Goal: Information Seeking & Learning: Learn about a topic

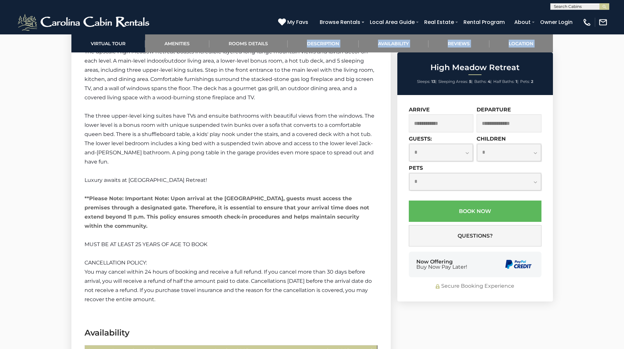
scroll to position [1428, 0]
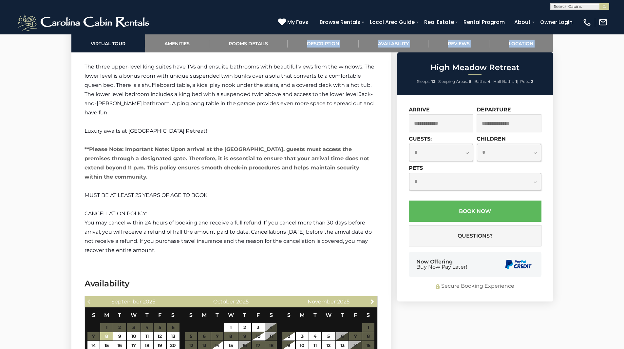
drag, startPoint x: 84, startPoint y: 86, endPoint x: 291, endPoint y: 219, distance: 245.8
copy div "Amenities Amenities Game Room Air Conditioning: Central Heat: Central/ Heat Pum…"
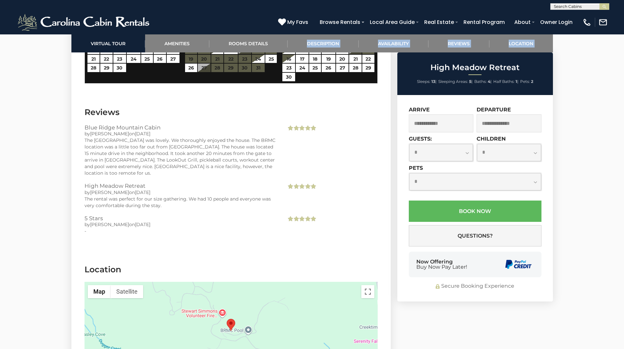
scroll to position [1724, 0]
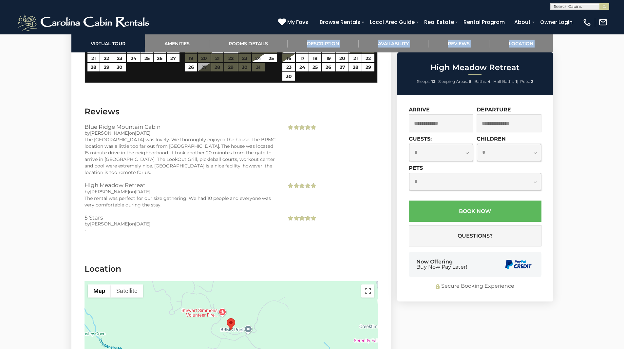
drag, startPoint x: 86, startPoint y: 80, endPoint x: 224, endPoint y: 192, distance: 177.6
click at [224, 192] on section "Reviews [GEOGRAPHIC_DATA] by [PERSON_NAME] on [DATE] The [GEOGRAPHIC_DATA] was …" at bounding box center [230, 174] width 319 height 157
click at [224, 220] on div "by [PERSON_NAME] on [DATE]" at bounding box center [180, 223] width 192 height 7
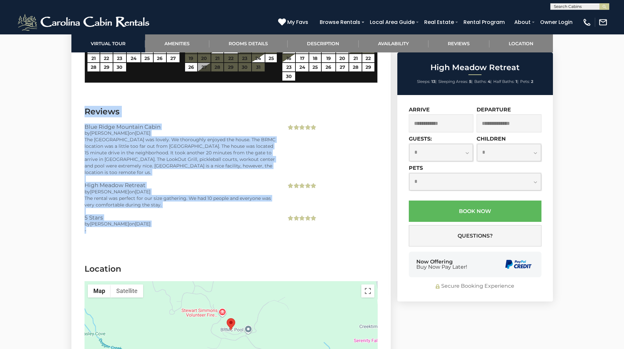
drag, startPoint x: 86, startPoint y: 81, endPoint x: 228, endPoint y: 200, distance: 185.2
click at [228, 200] on section "Reviews [GEOGRAPHIC_DATA] by [PERSON_NAME] on [DATE] The [GEOGRAPHIC_DATA] was …" at bounding box center [230, 174] width 319 height 157
copy section "Reviews Blue Ridge Mountain Cabin by [PERSON_NAME] on [DATE] The [GEOGRAPHIC_DA…"
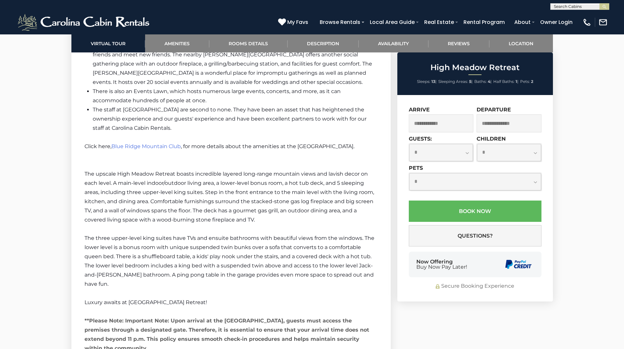
scroll to position [1256, 0]
click at [459, 44] on link "Reviews" at bounding box center [458, 43] width 61 height 18
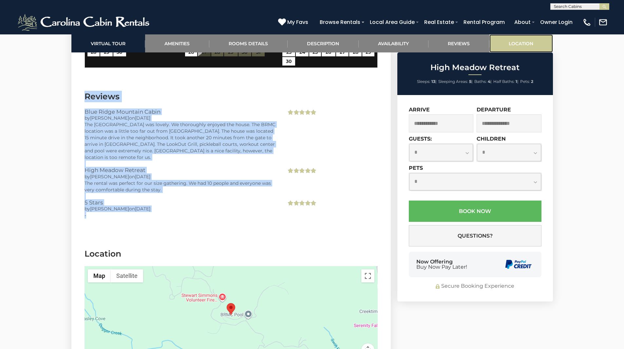
click at [505, 43] on link "Location" at bounding box center [521, 43] width 64 height 18
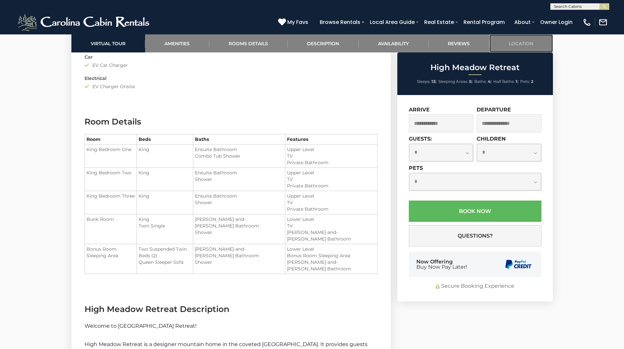
scroll to position [766, 0]
click at [290, 106] on section "Room Details Room Beds Baths Features King Bedroom One King" at bounding box center [230, 199] width 319 height 187
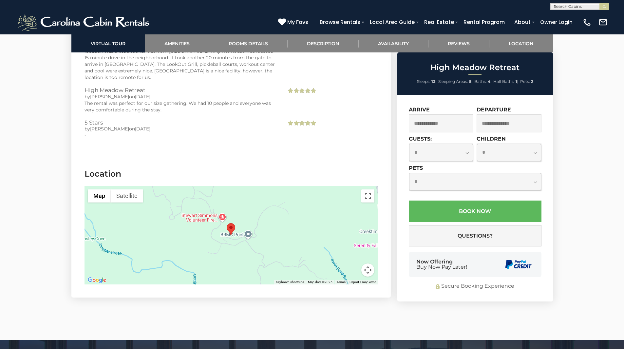
scroll to position [1818, 0]
